Goal: Task Accomplishment & Management: Manage account settings

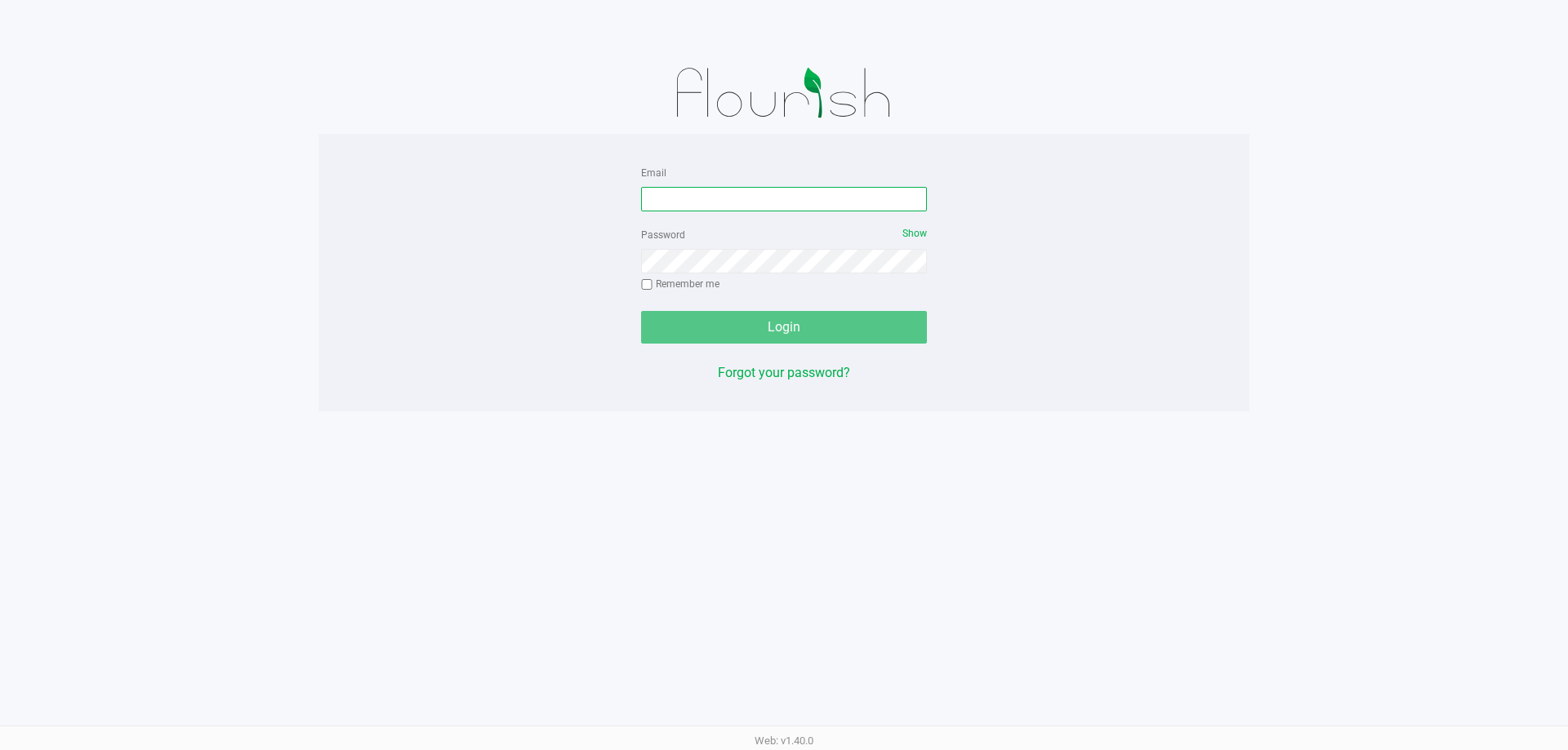
click at [862, 193] on input "Email" at bounding box center [783, 199] width 286 height 25
type input "[EMAIL_ADDRESS][DOMAIN_NAME]"
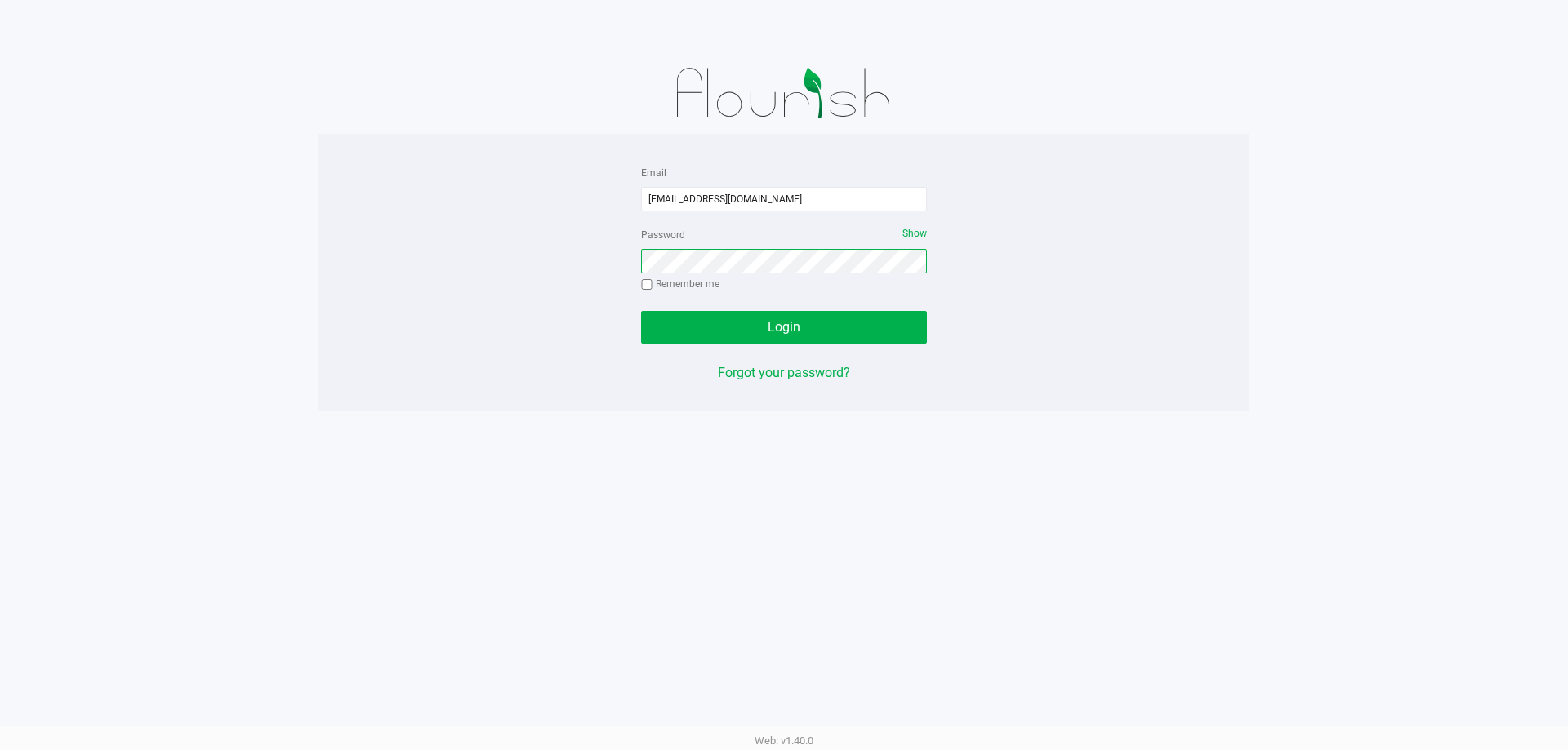
click at [641, 311] on button "Login" at bounding box center [783, 328] width 286 height 33
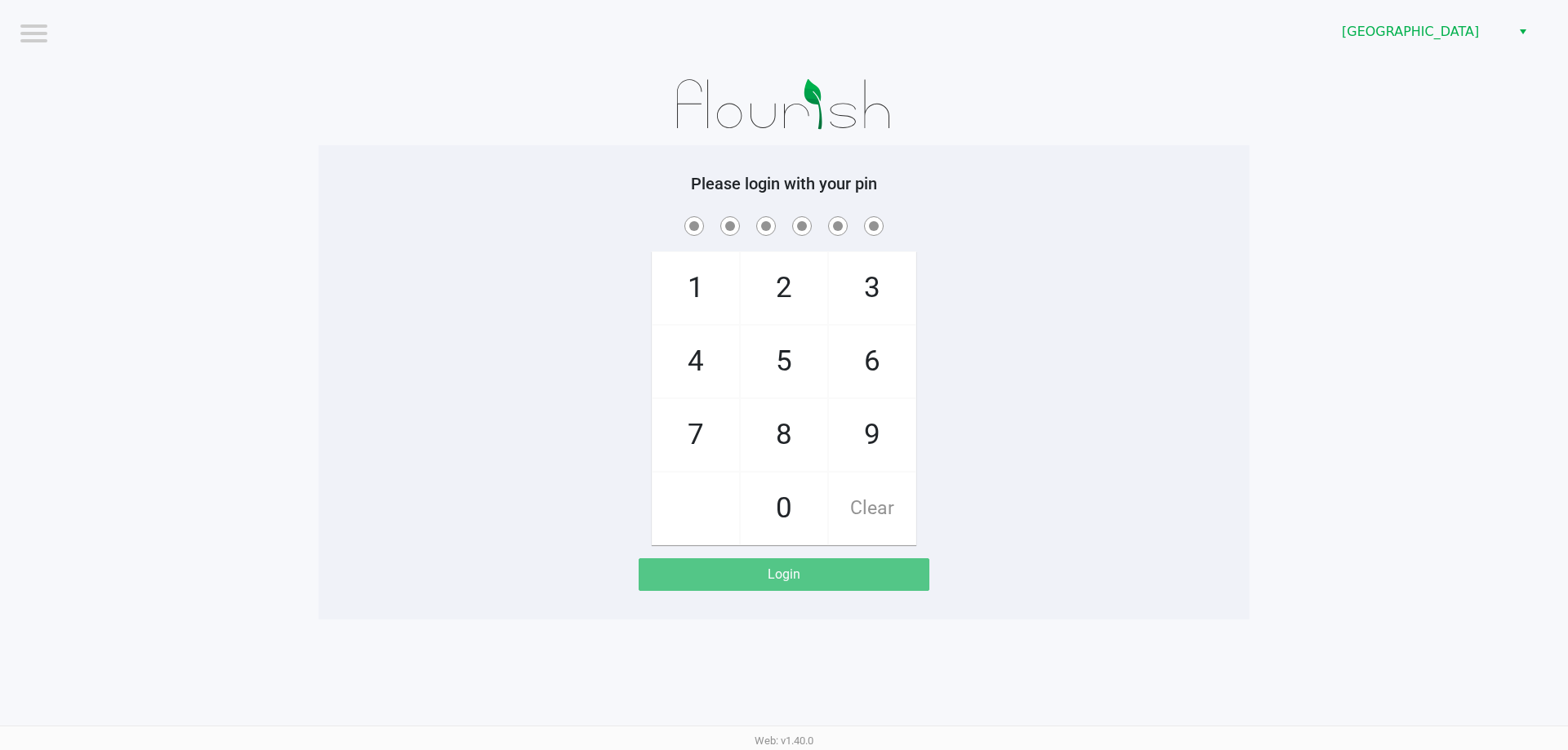
click at [1372, 177] on app-pos-login-wrapper "Logout Palm Bay WC Please login with your pin 1 4 7 2 5 8 0 3 6 9 Clear Login" at bounding box center [784, 309] width 1568 height 620
checkbox input "true"
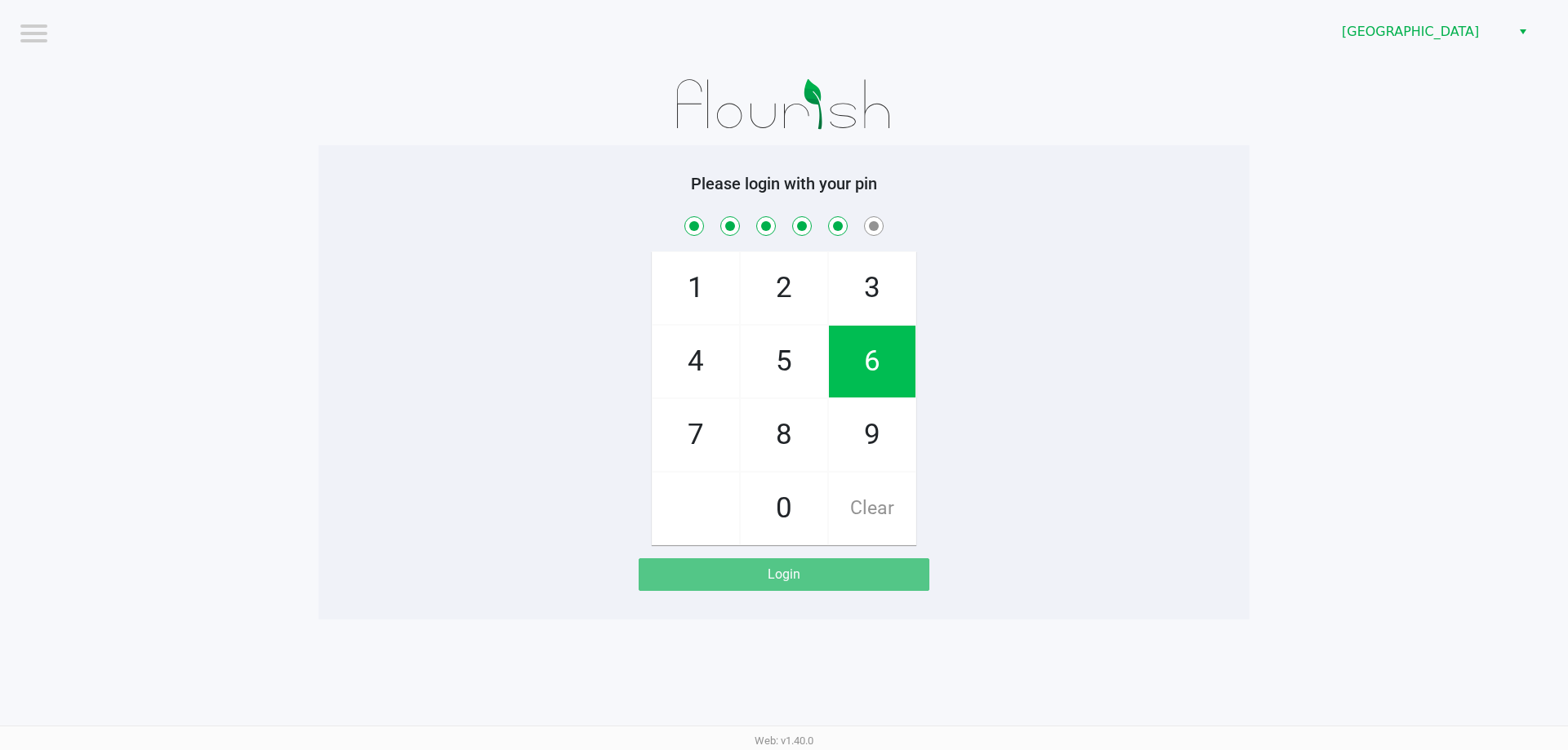
checkbox input "true"
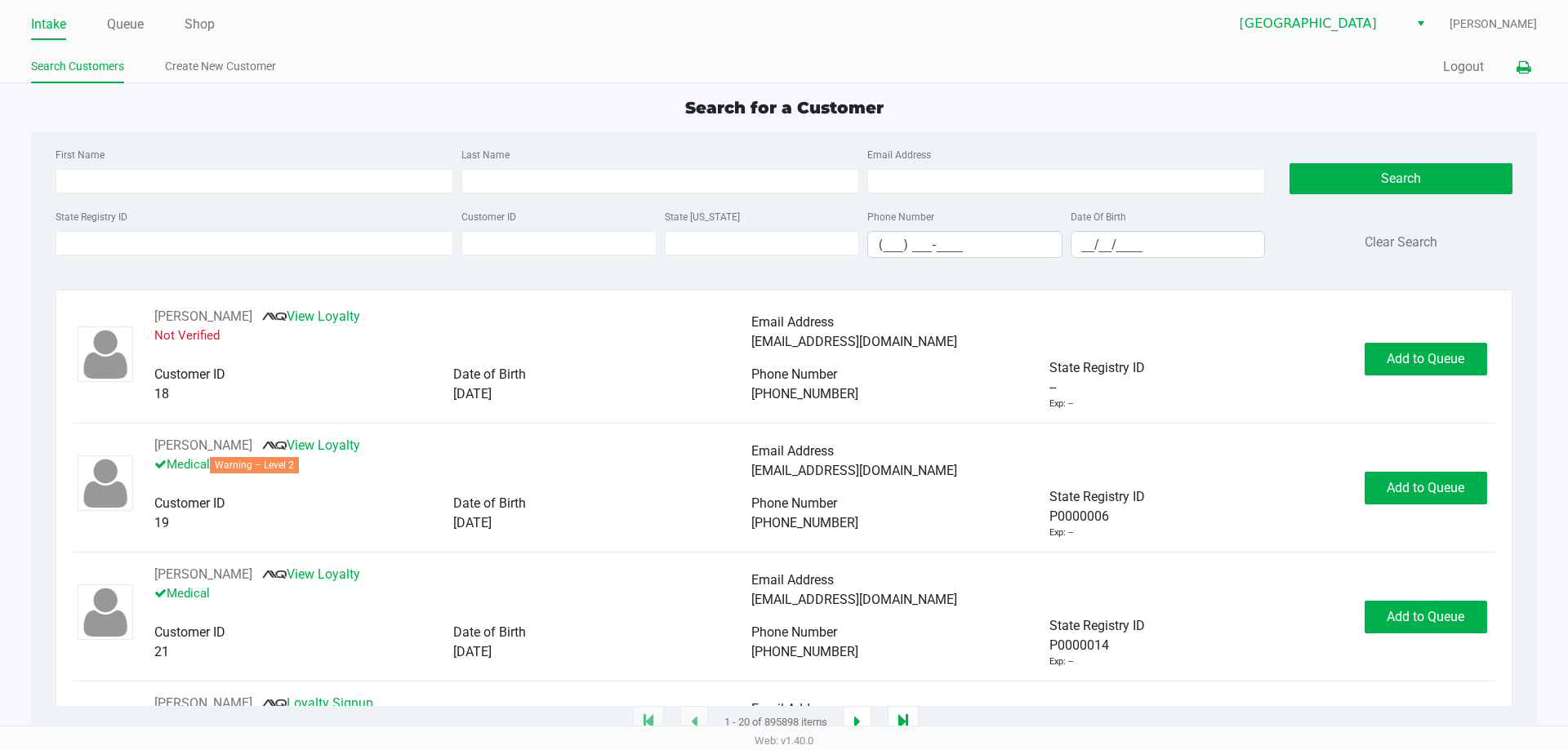
click at [1523, 65] on icon at bounding box center [1523, 68] width 14 height 11
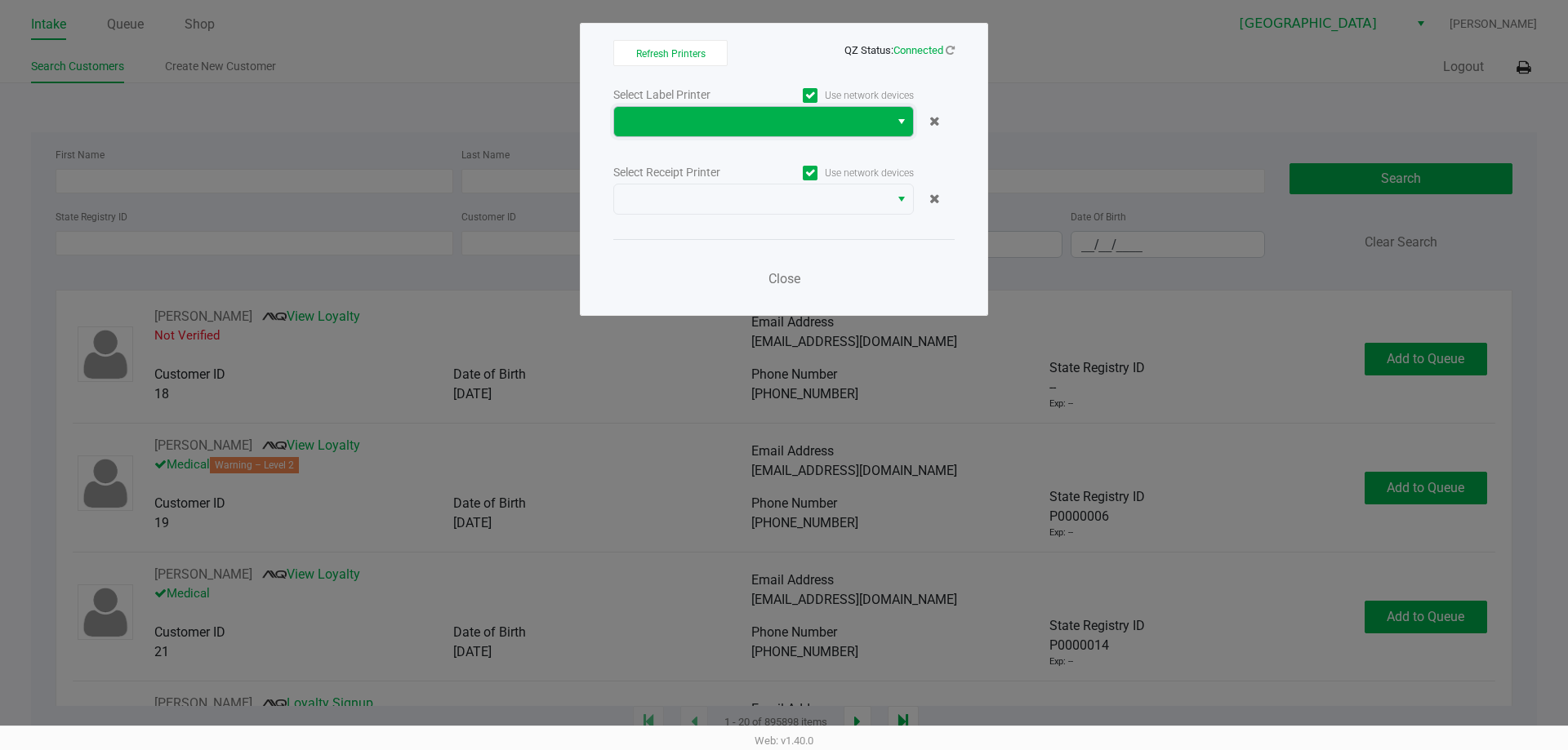
click at [836, 124] on span at bounding box center [751, 122] width 256 height 20
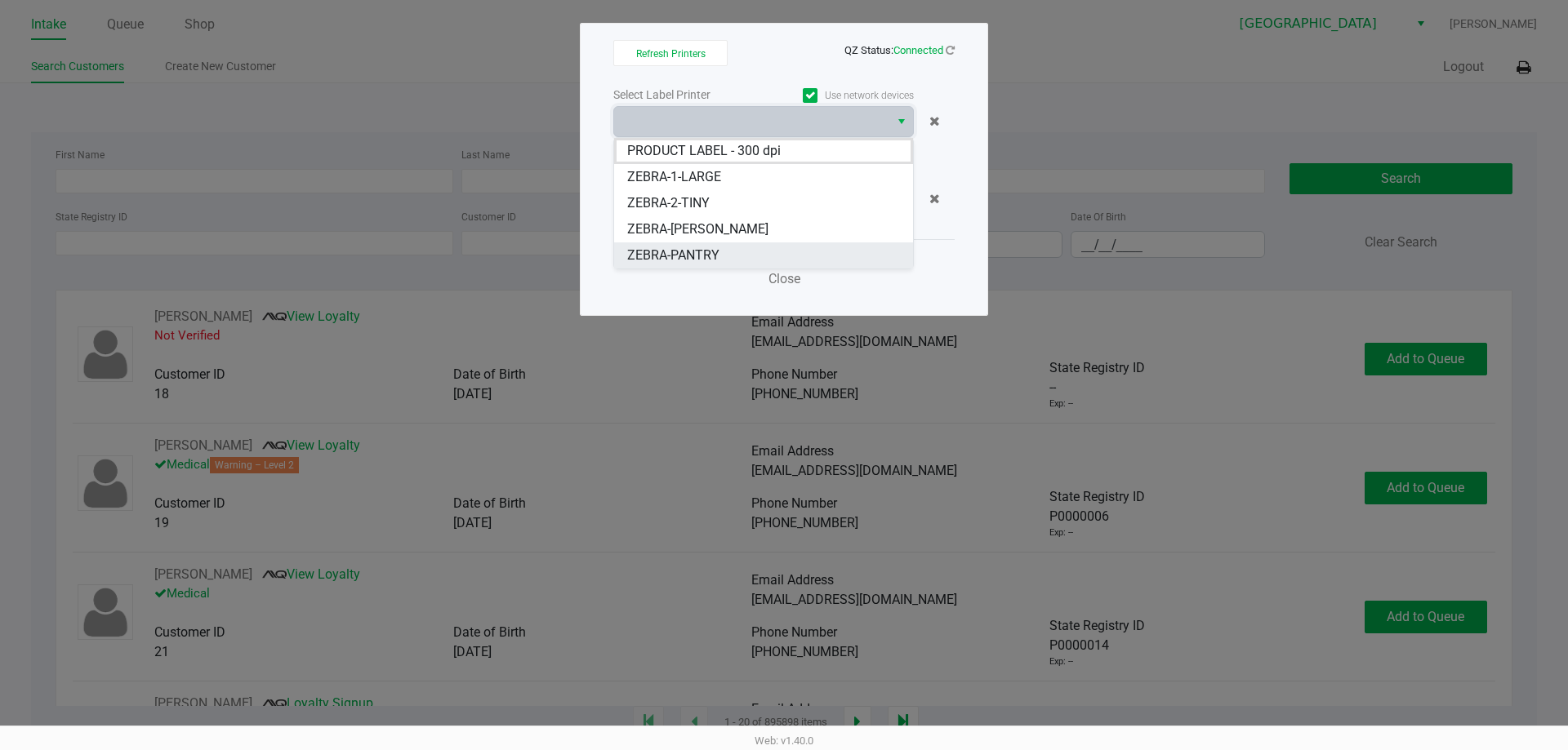
click at [774, 252] on li "ZEBRA-PANTRY" at bounding box center [764, 255] width 299 height 26
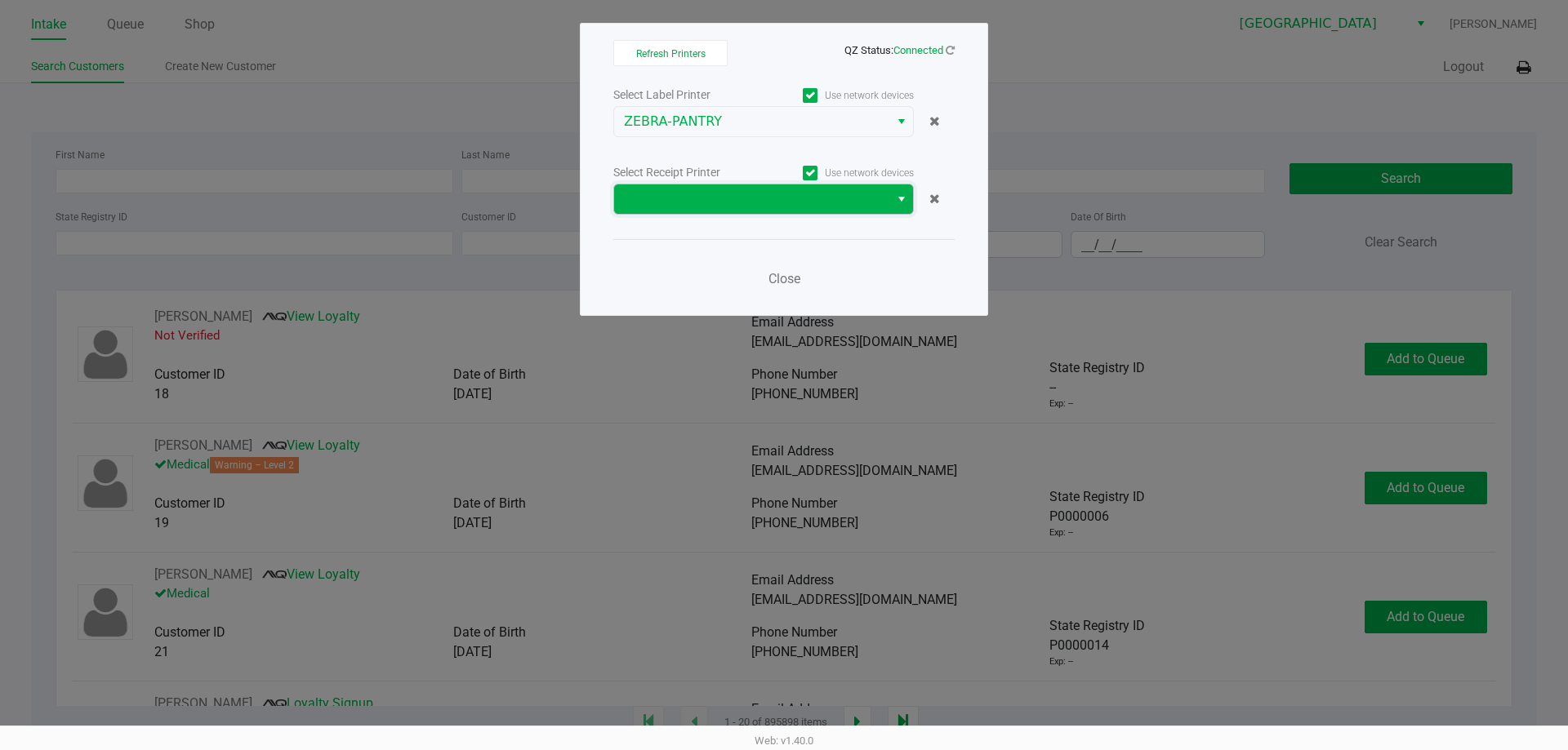
click at [774, 198] on span at bounding box center [751, 199] width 256 height 20
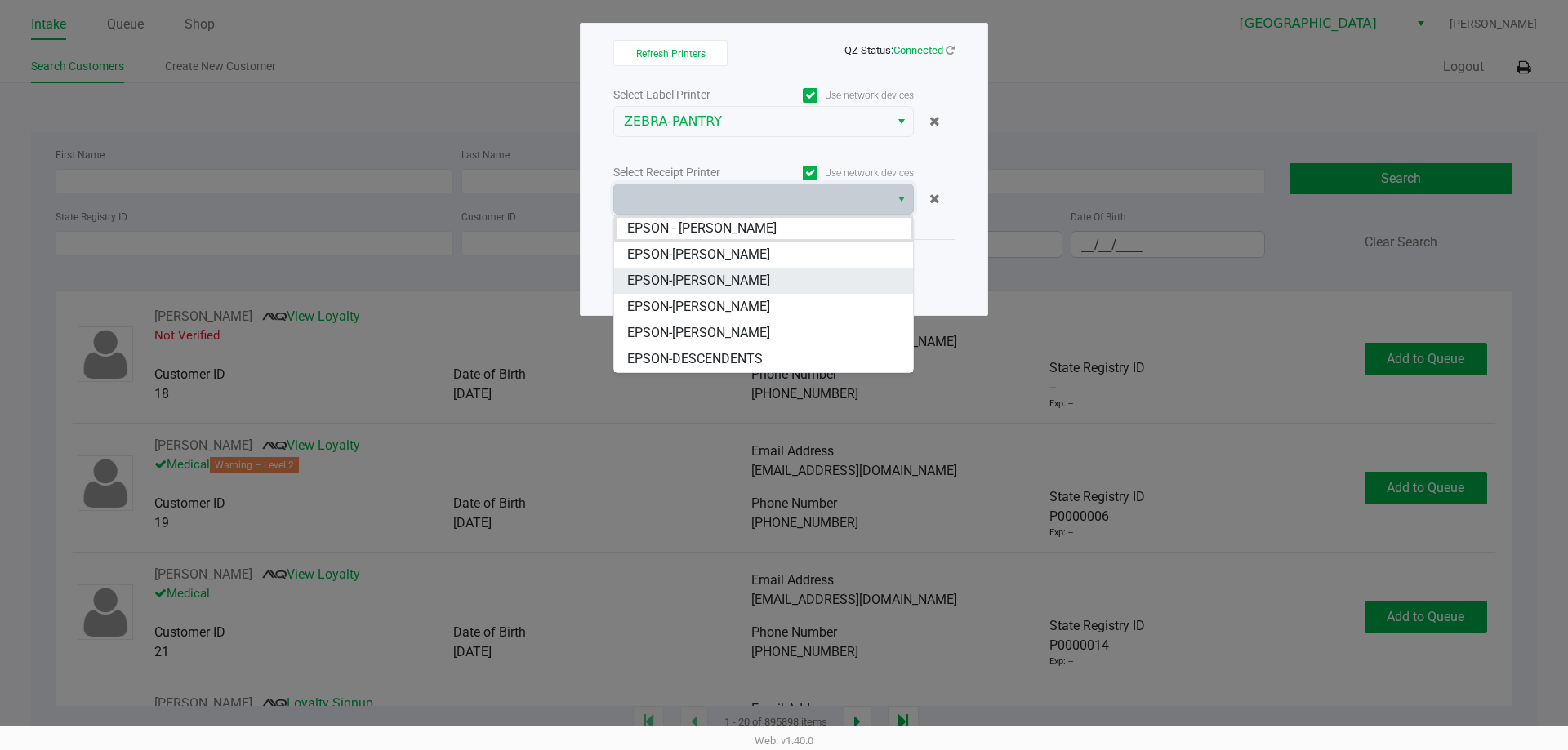
click at [775, 275] on li "EPSON-DENNIS-BROWN" at bounding box center [764, 281] width 299 height 26
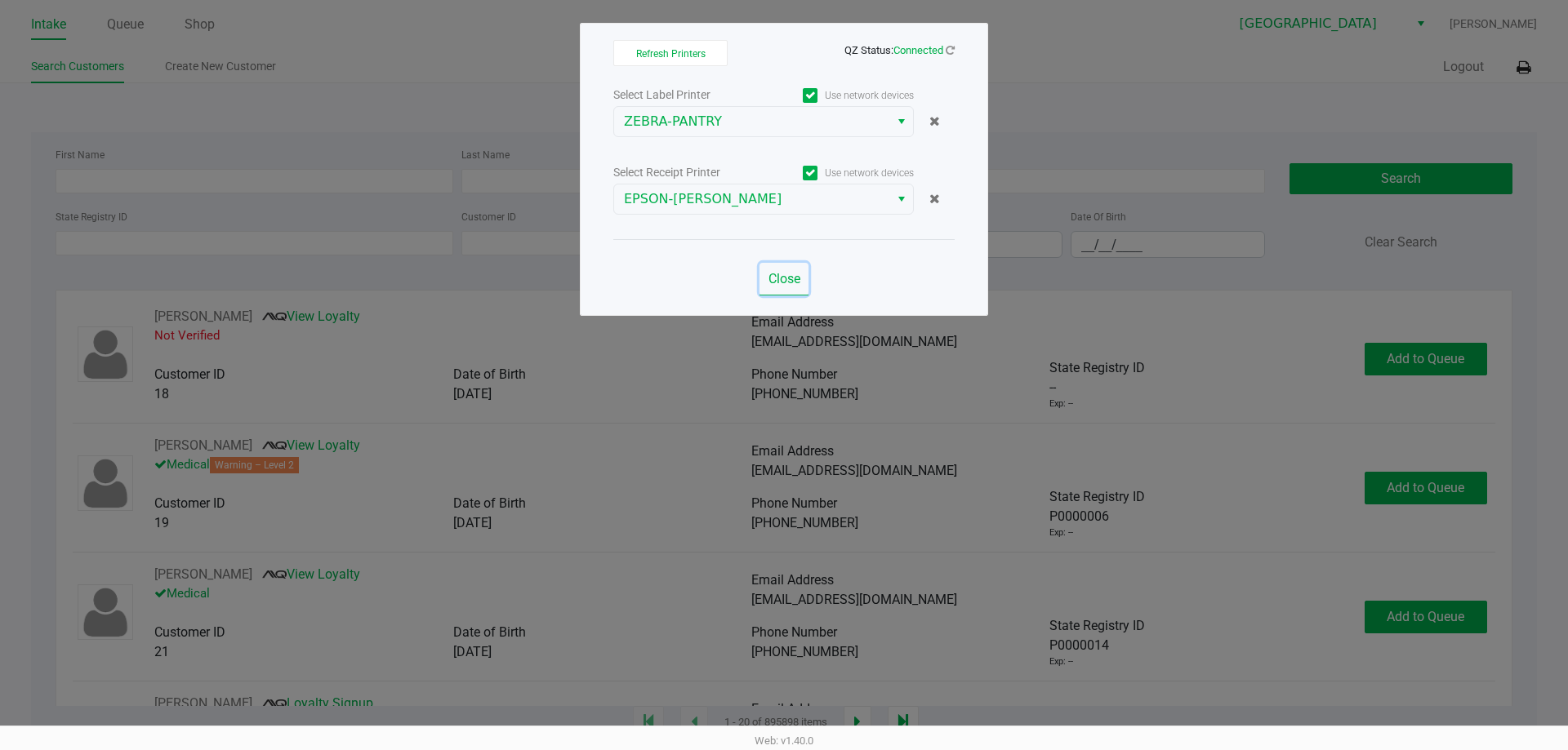
click at [765, 273] on button "Close" at bounding box center [784, 279] width 49 height 33
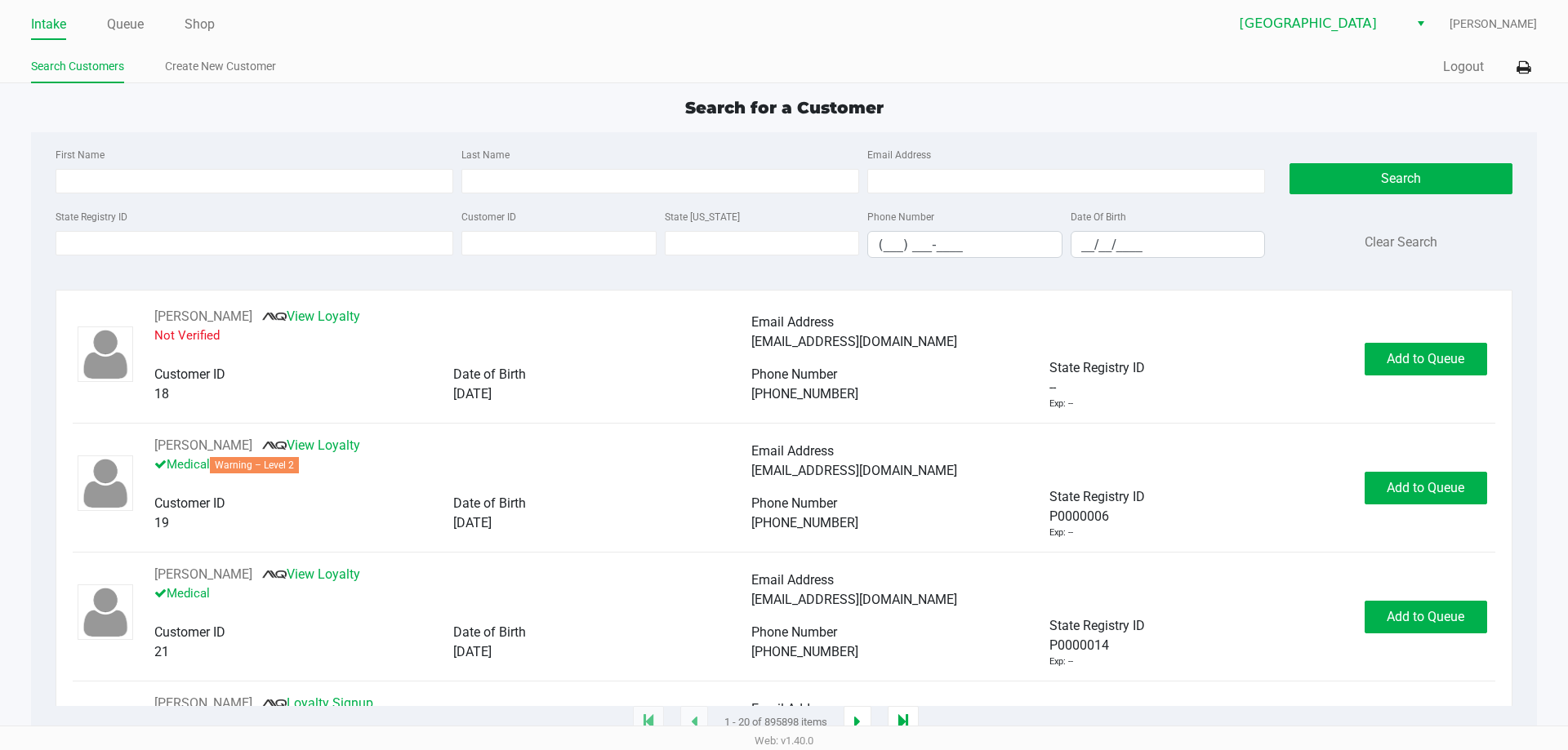
click at [361, 27] on ul "Intake Queue Shop" at bounding box center [407, 25] width 753 height 28
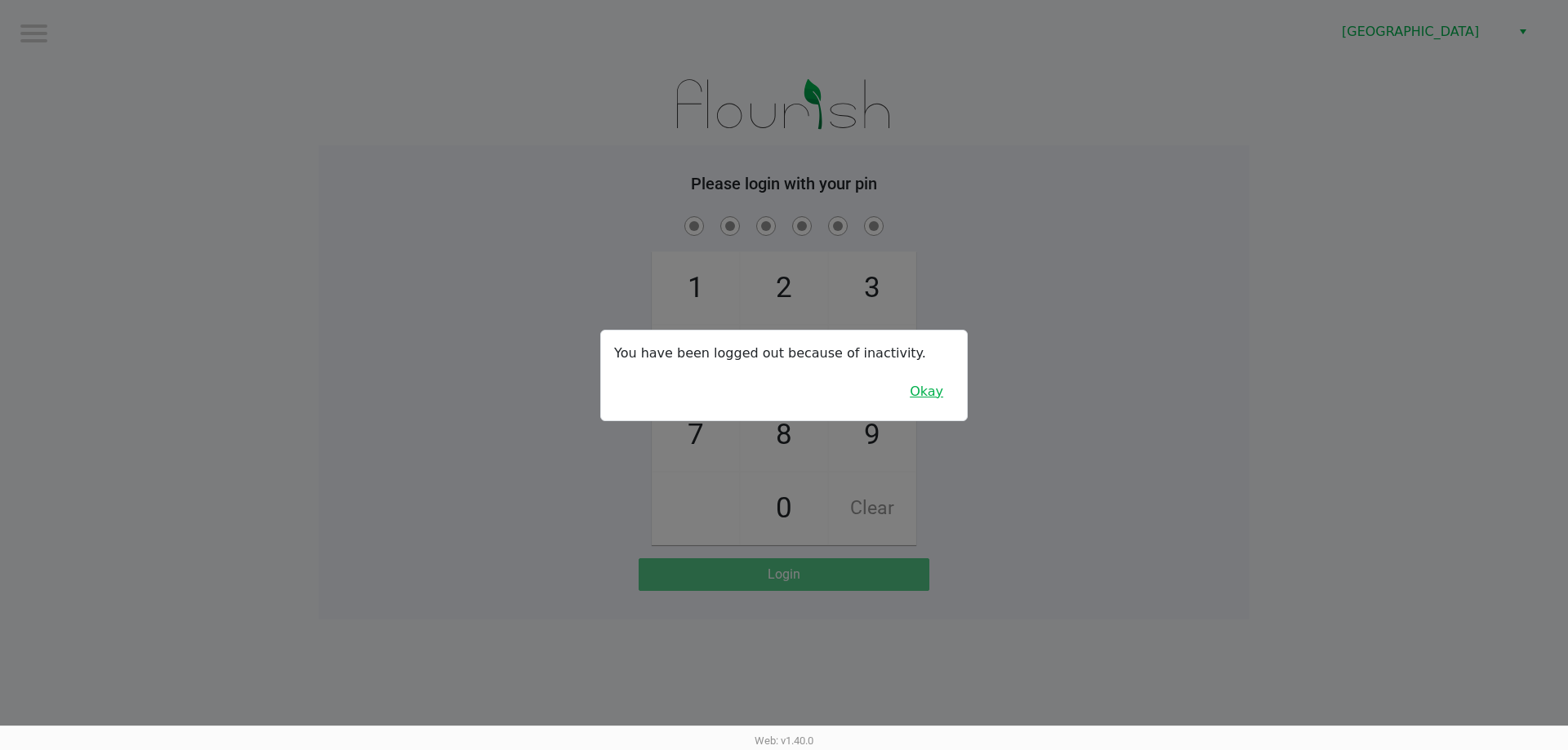
click at [920, 399] on button "Okay" at bounding box center [926, 391] width 55 height 31
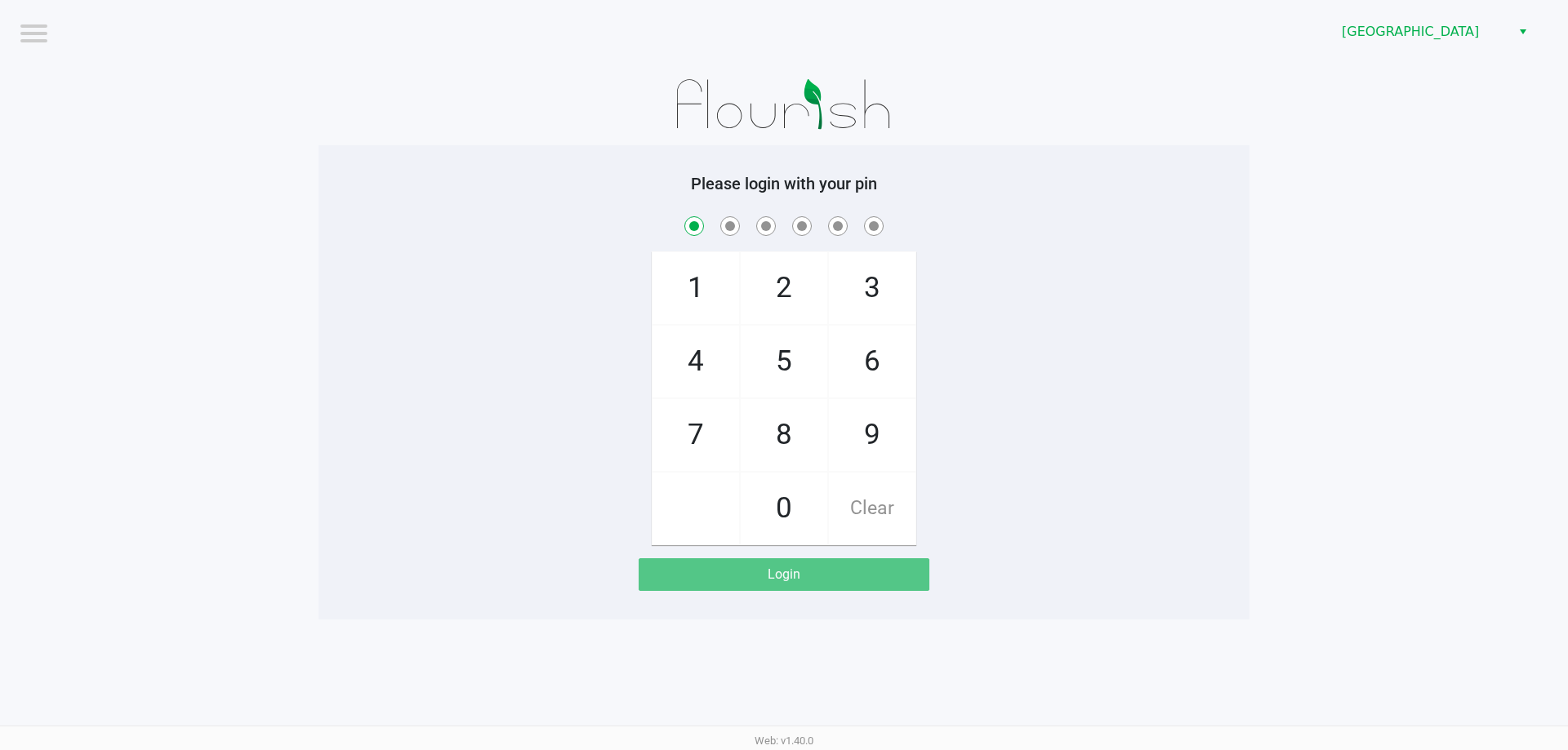
checkbox input "true"
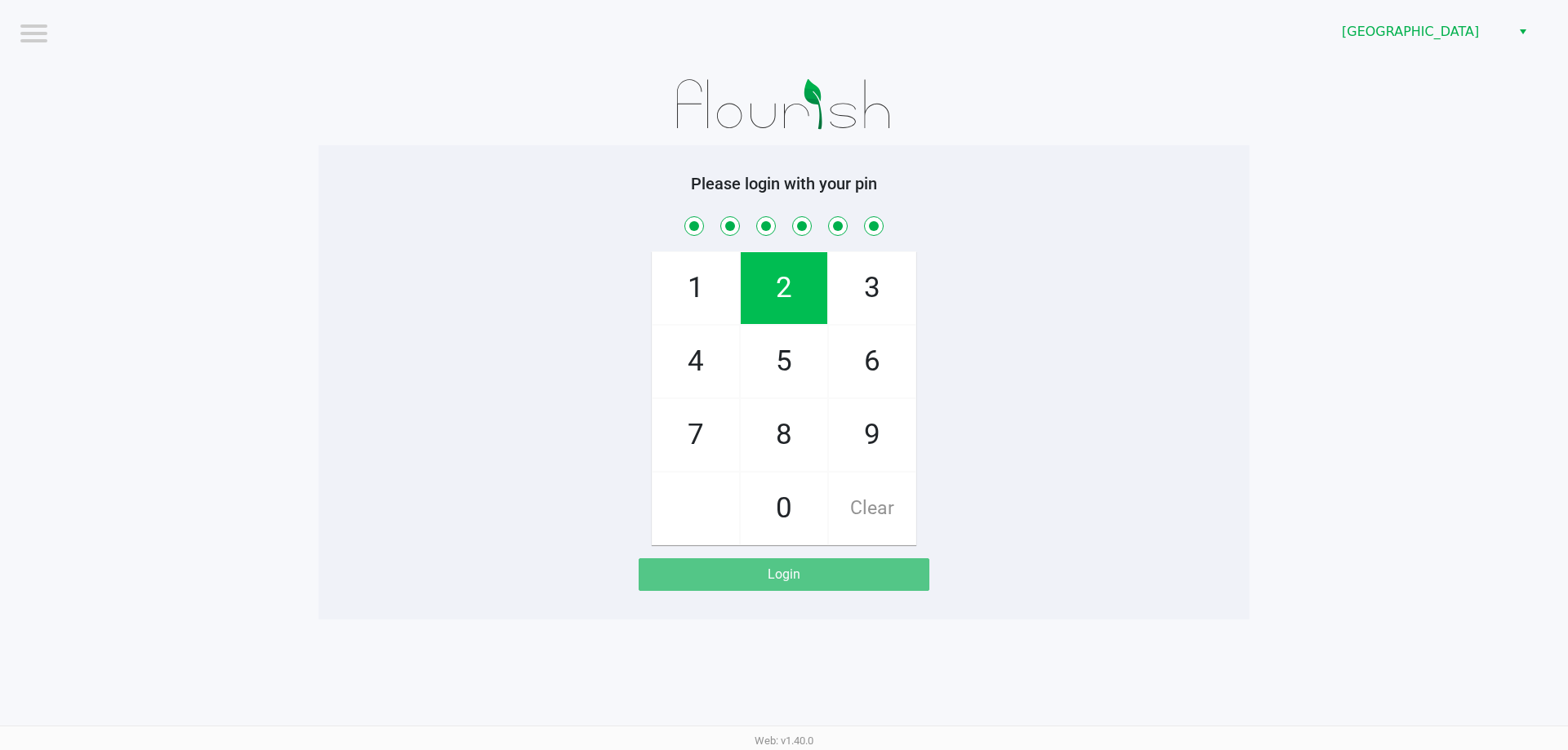
checkbox input "true"
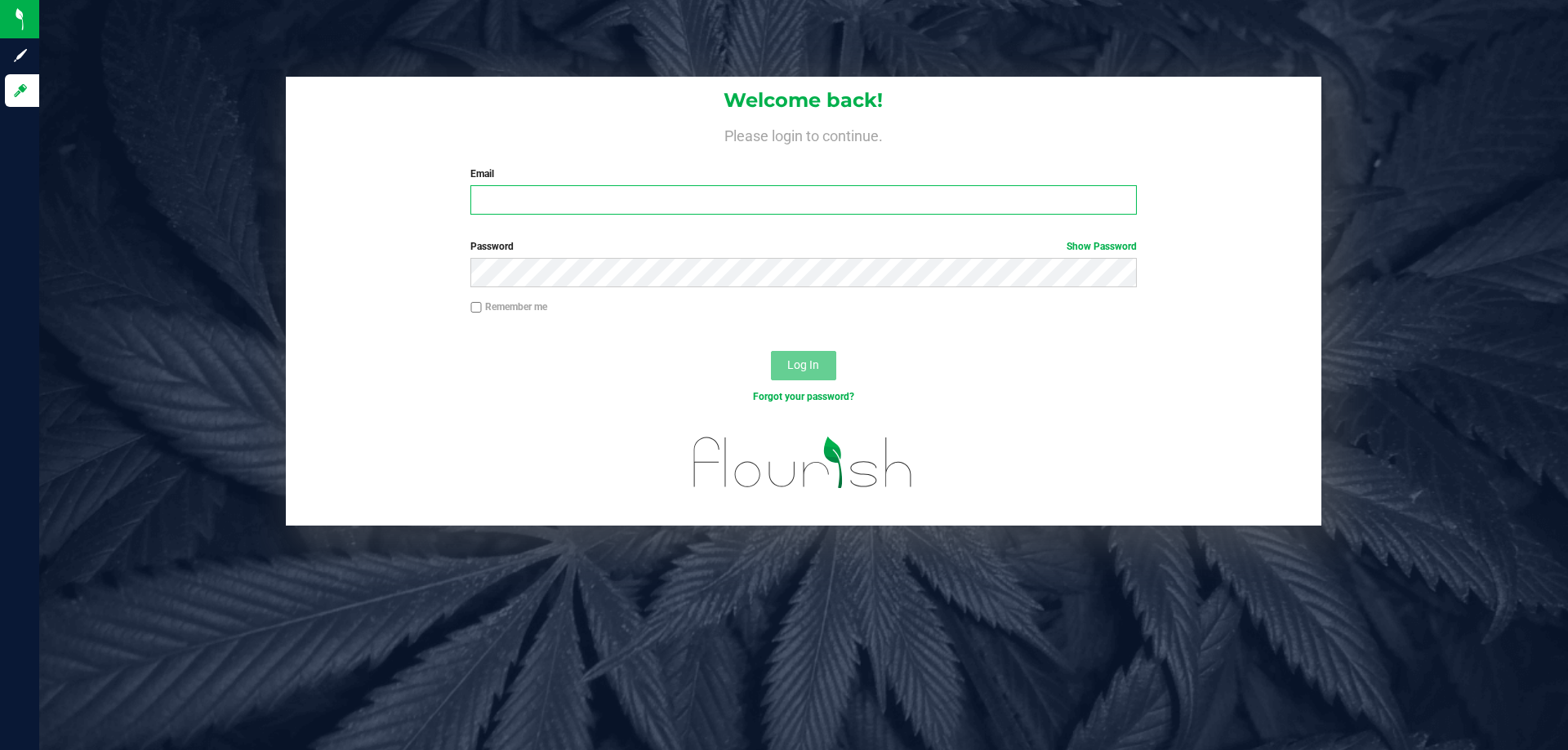
click at [490, 204] on input "Email" at bounding box center [803, 200] width 665 height 29
type input "[EMAIL_ADDRESS][DOMAIN_NAME]"
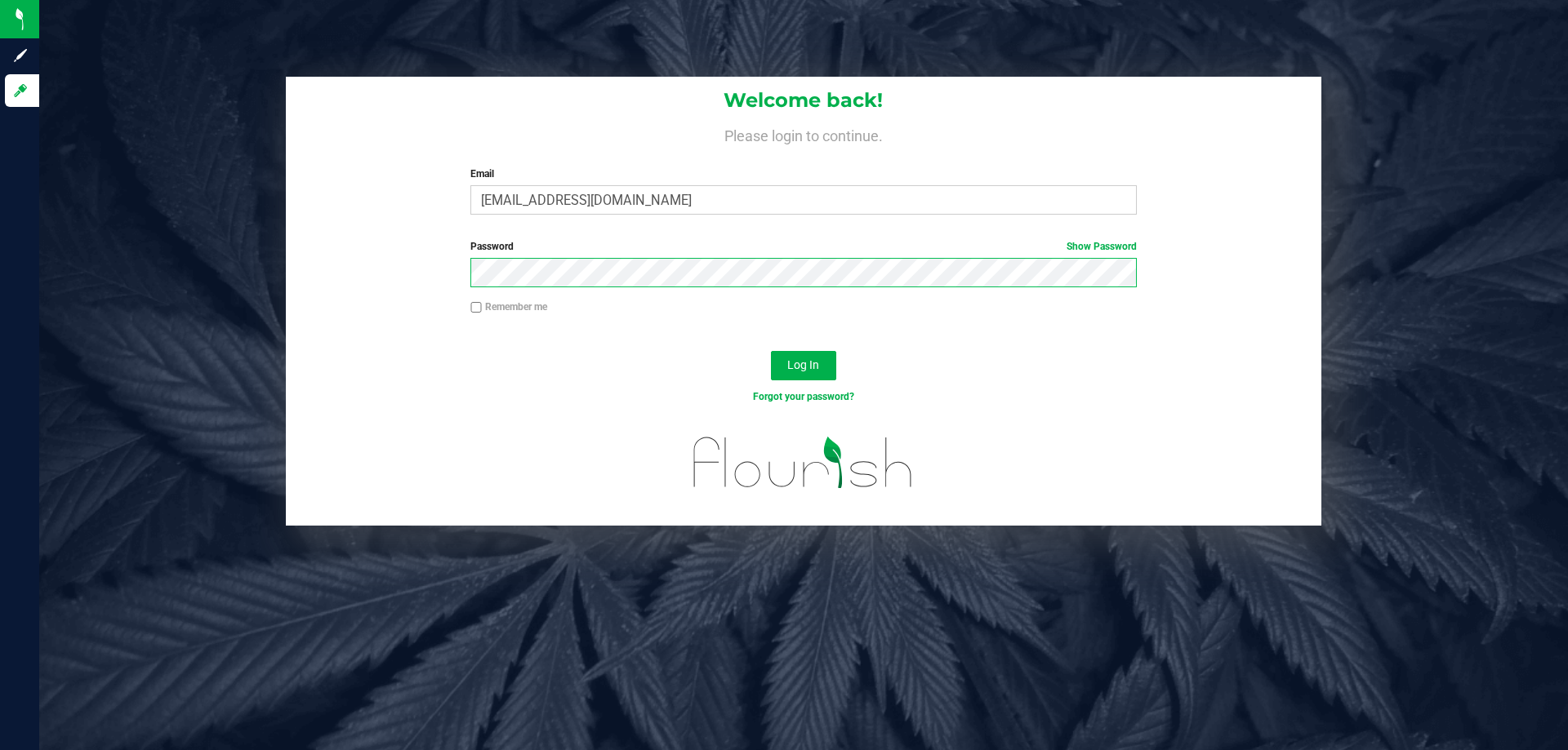
click at [771, 351] on button "Log In" at bounding box center [804, 366] width 66 height 29
